Goal: Navigation & Orientation: Find specific page/section

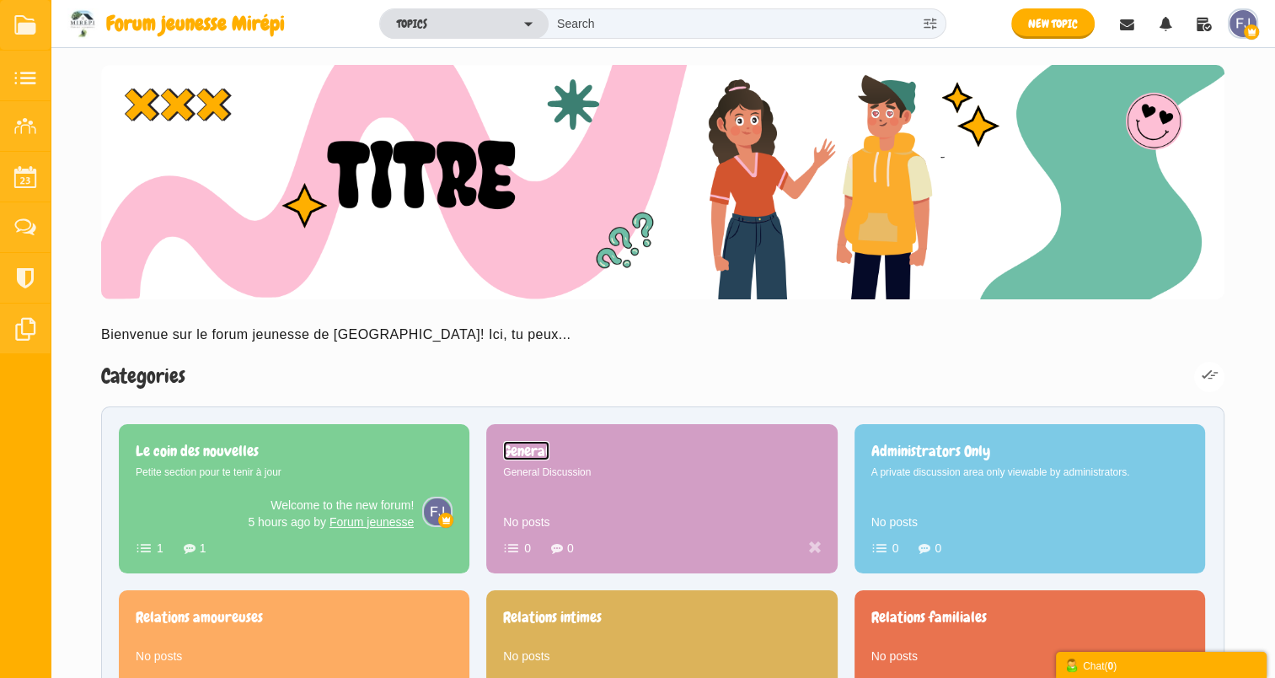
click at [550, 441] on span "General" at bounding box center [526, 450] width 46 height 19
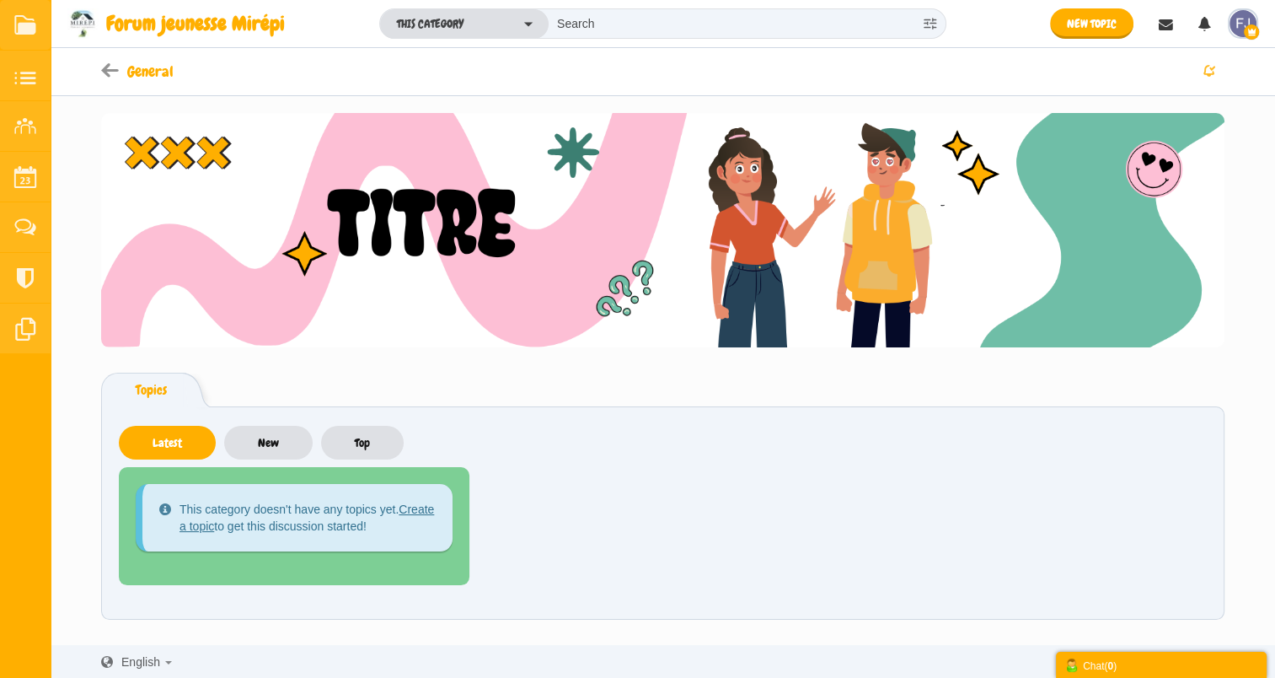
click at [715, 397] on ul "Topics" at bounding box center [663, 390] width 1124 height 34
click at [164, 22] on span "Forum jeunesse Mirépi" at bounding box center [201, 23] width 191 height 30
